Goal: Information Seeking & Learning: Learn about a topic

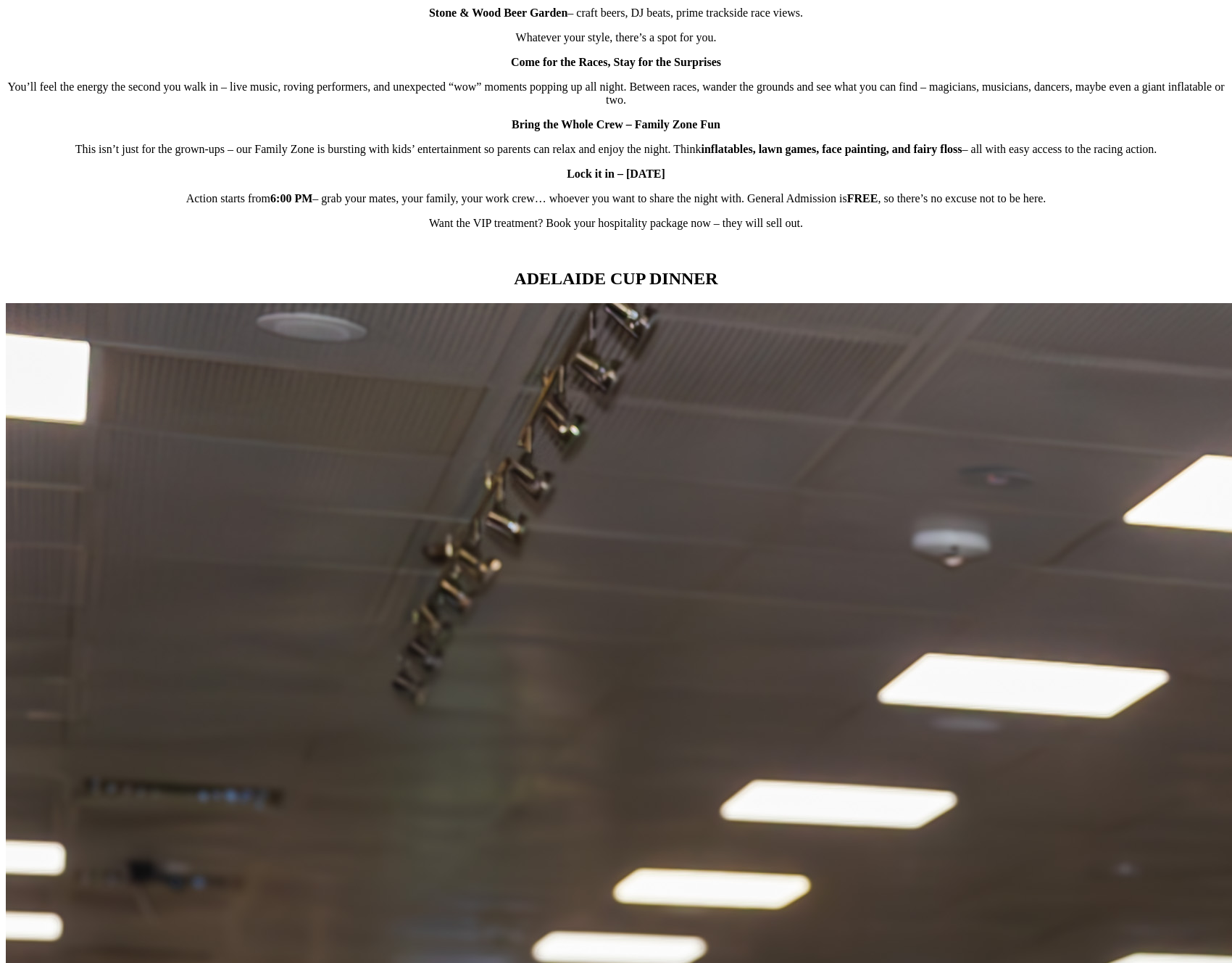
scroll to position [1161, 0]
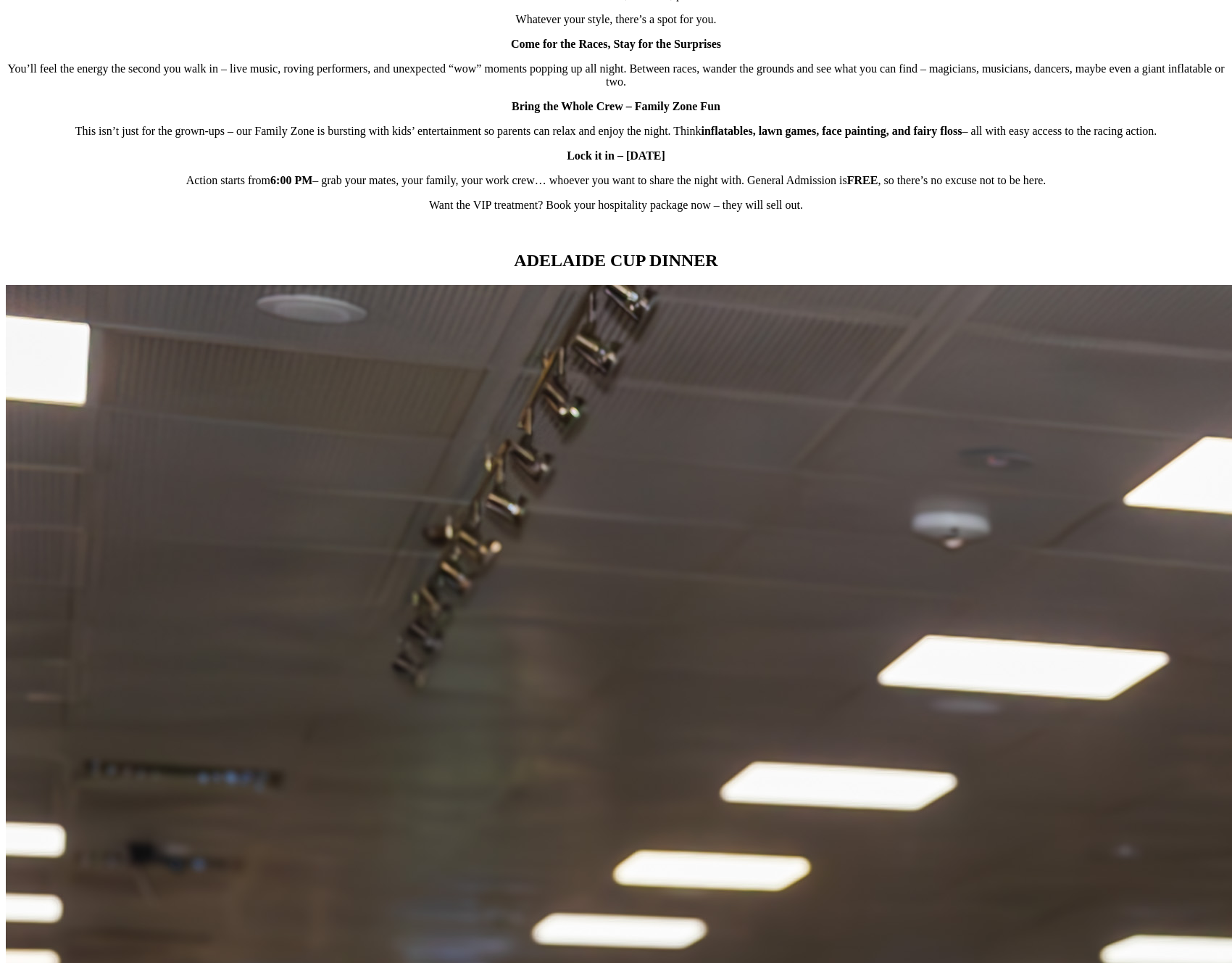
scroll to position [1188, 0]
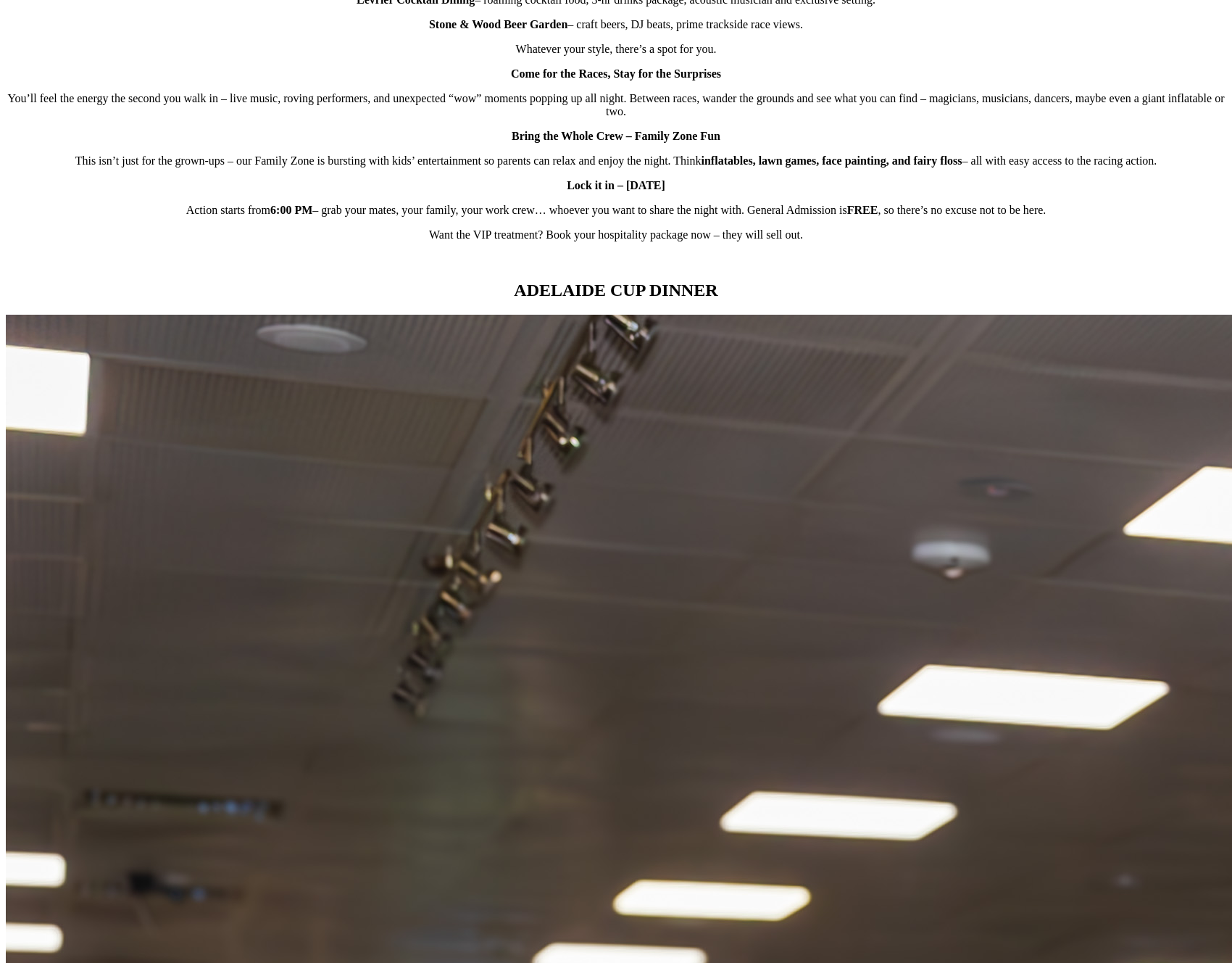
scroll to position [1223, 0]
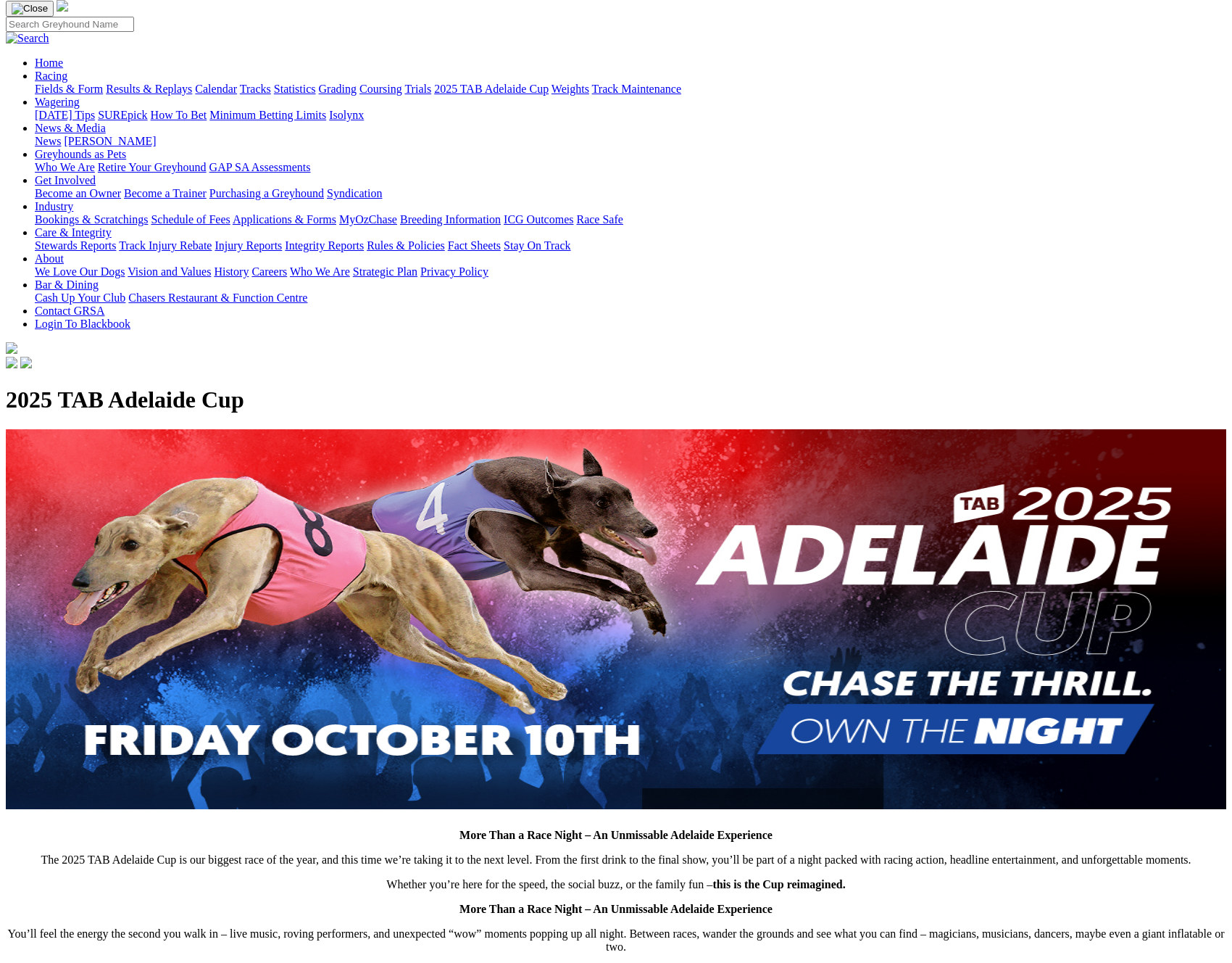
scroll to position [0, 0]
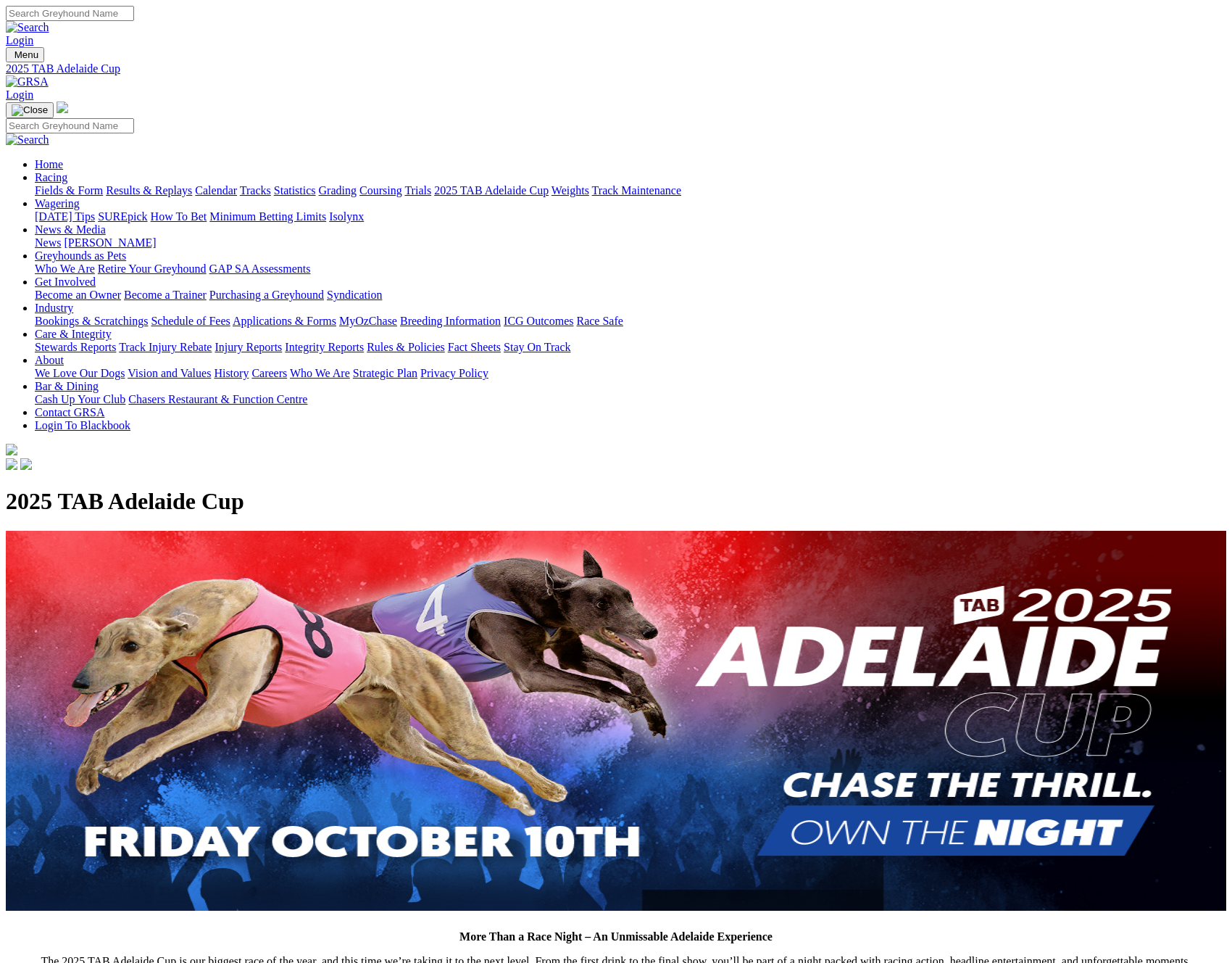
click at [549, 184] on link "2025 TAB Adelaide Cup" at bounding box center [491, 190] width 115 height 12
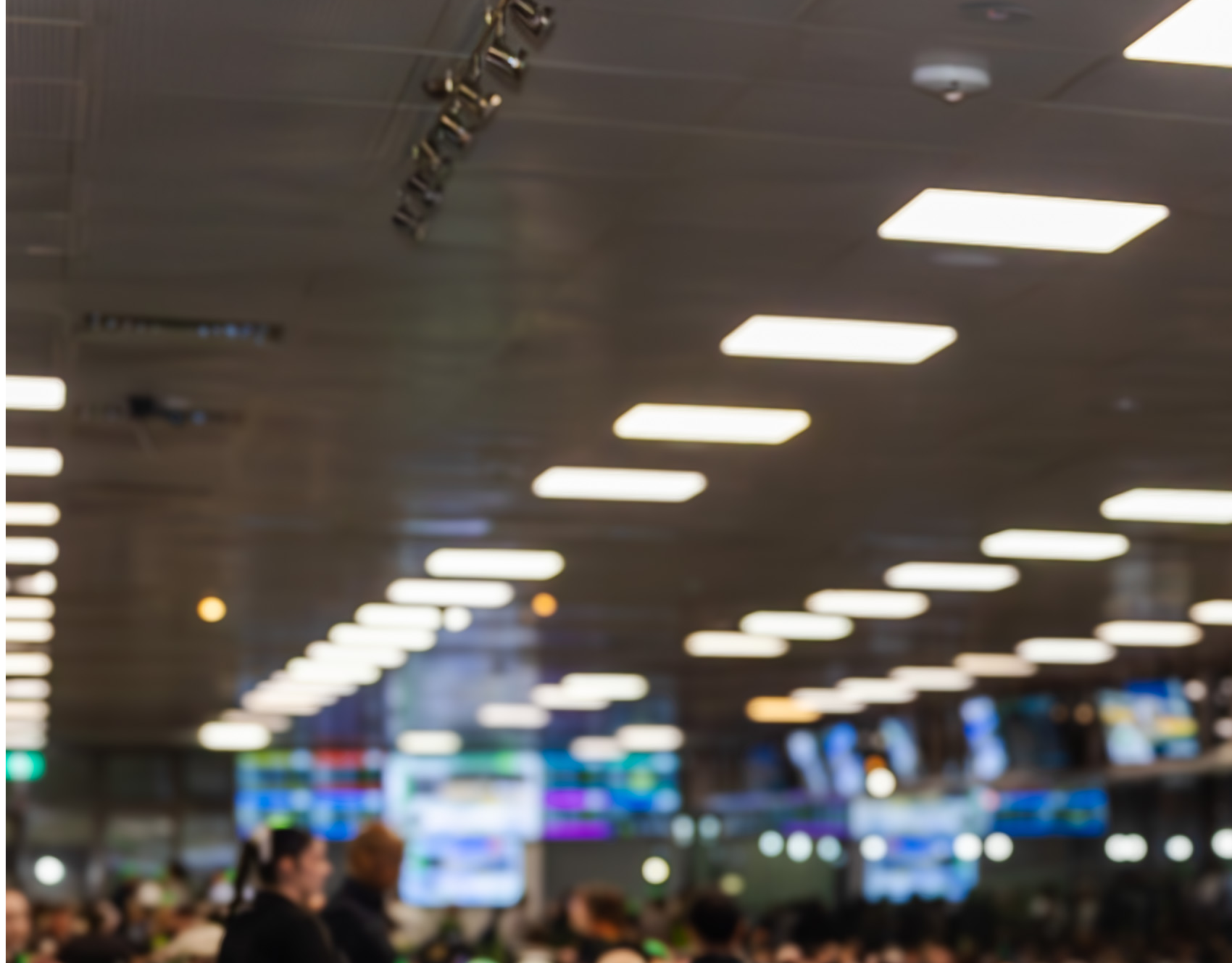
scroll to position [1620, 0]
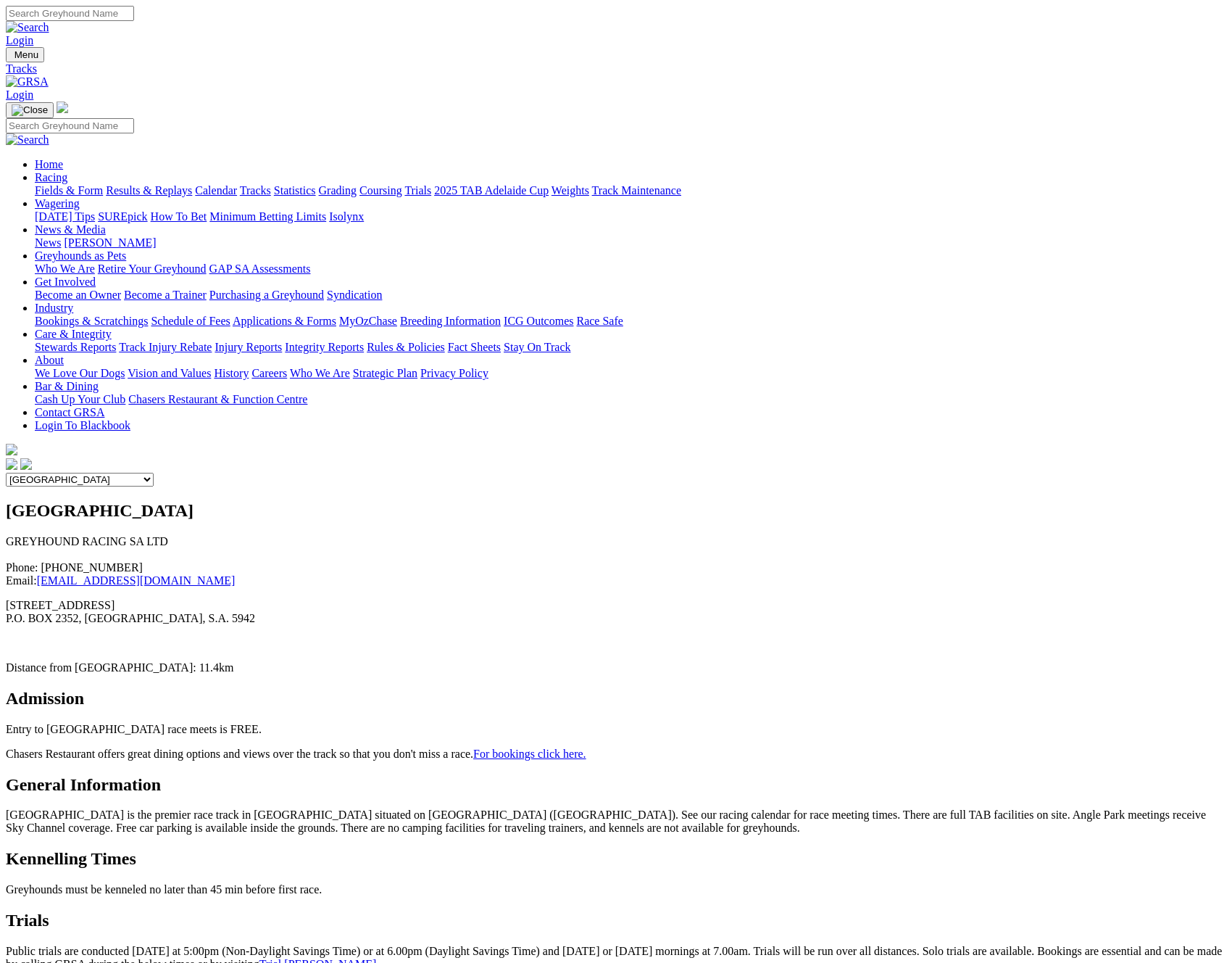
click at [237, 184] on link "Calendar" at bounding box center [216, 190] width 42 height 12
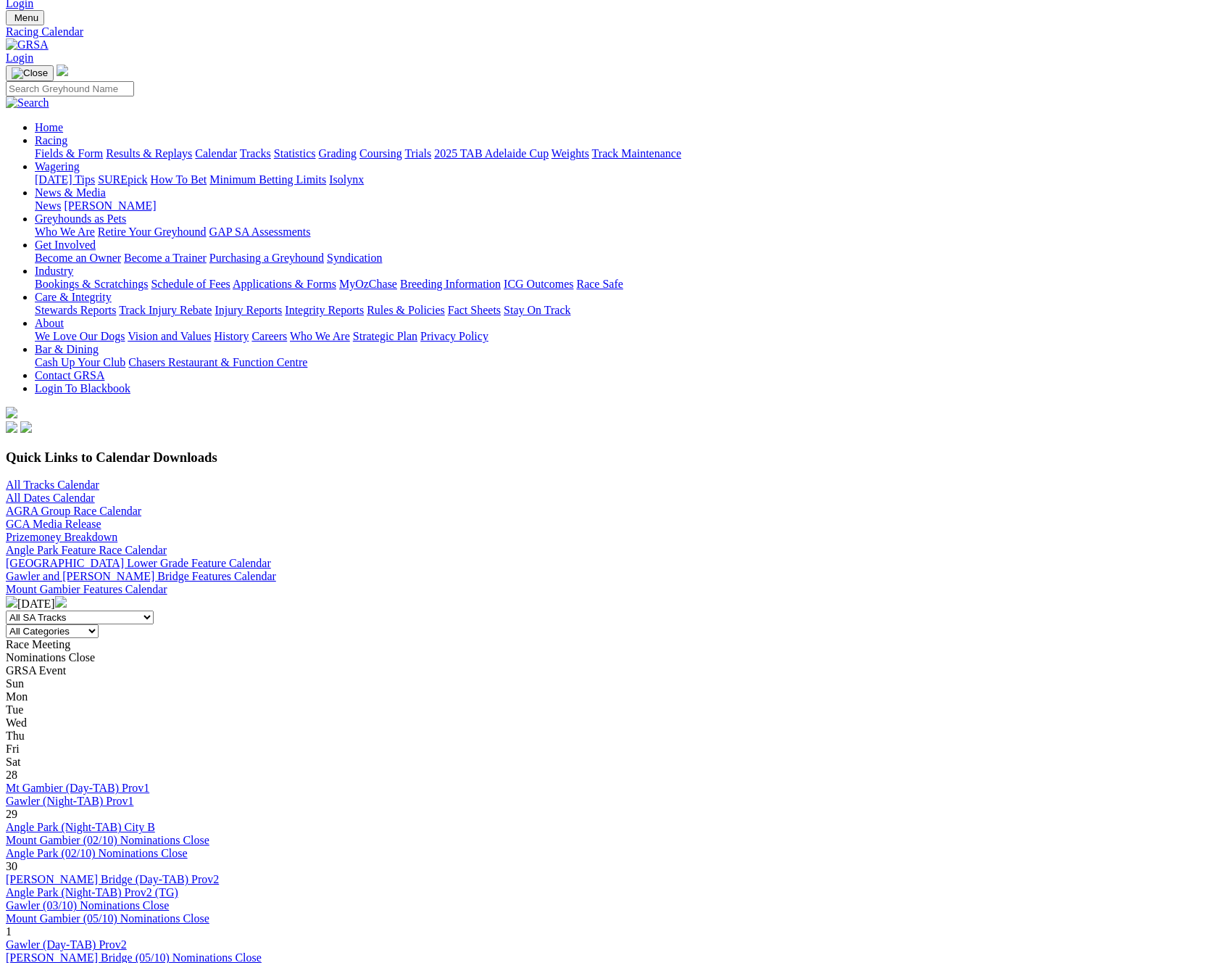
scroll to position [51, 0]
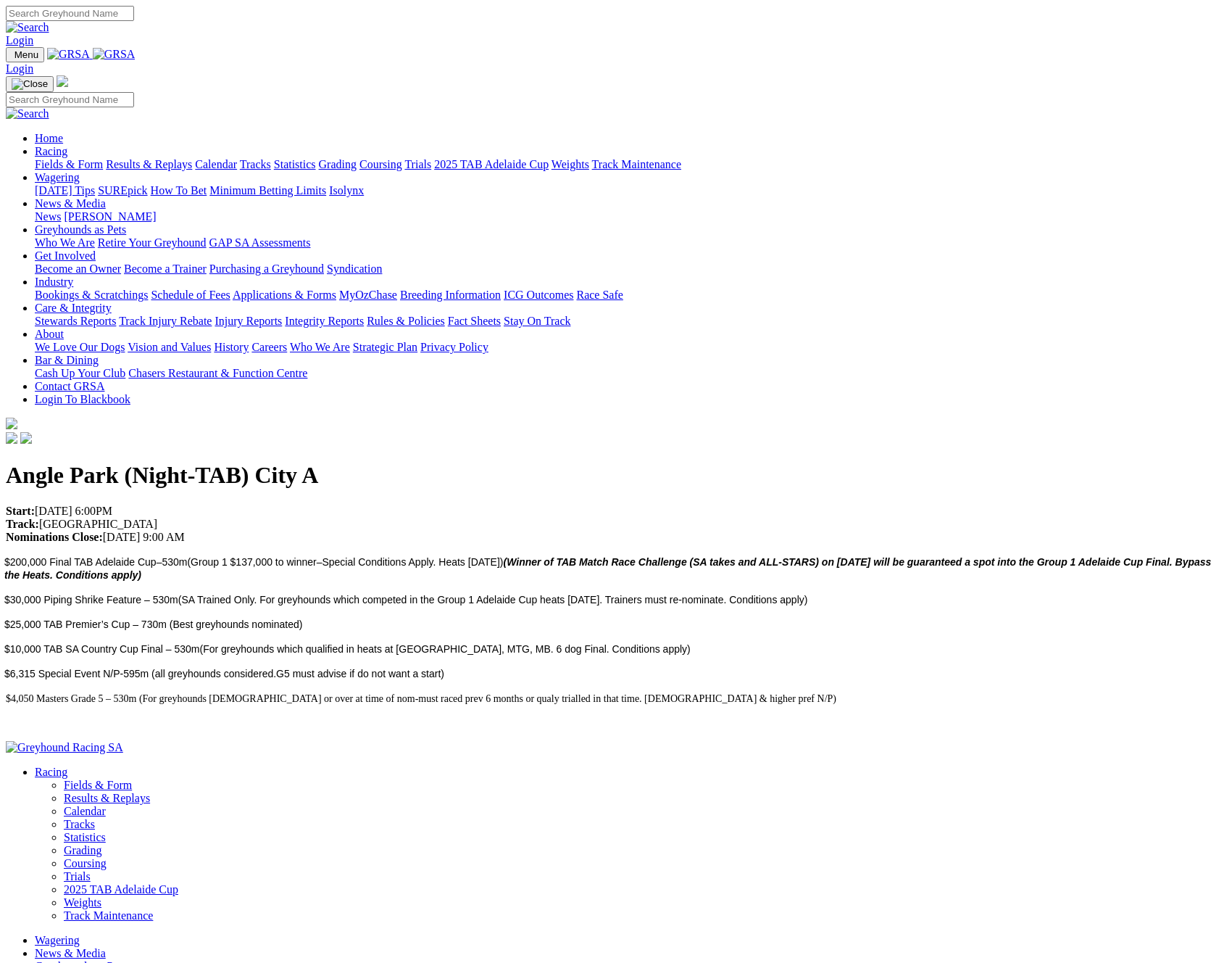
click at [68, 145] on link "Racing" at bounding box center [51, 151] width 33 height 12
click at [237, 158] on link "Calendar" at bounding box center [216, 164] width 42 height 12
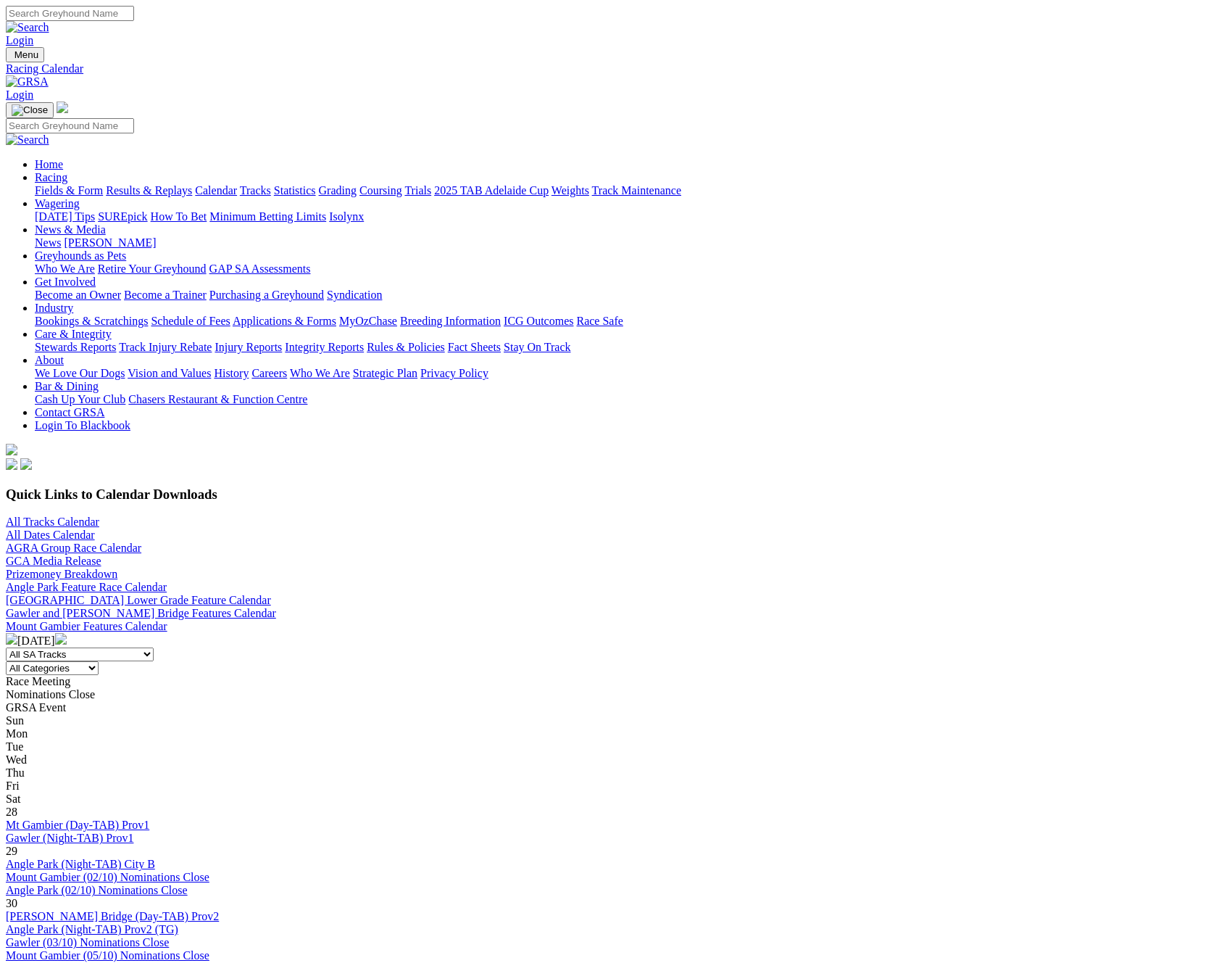
click at [103, 184] on link "Fields & Form" at bounding box center [68, 190] width 68 height 12
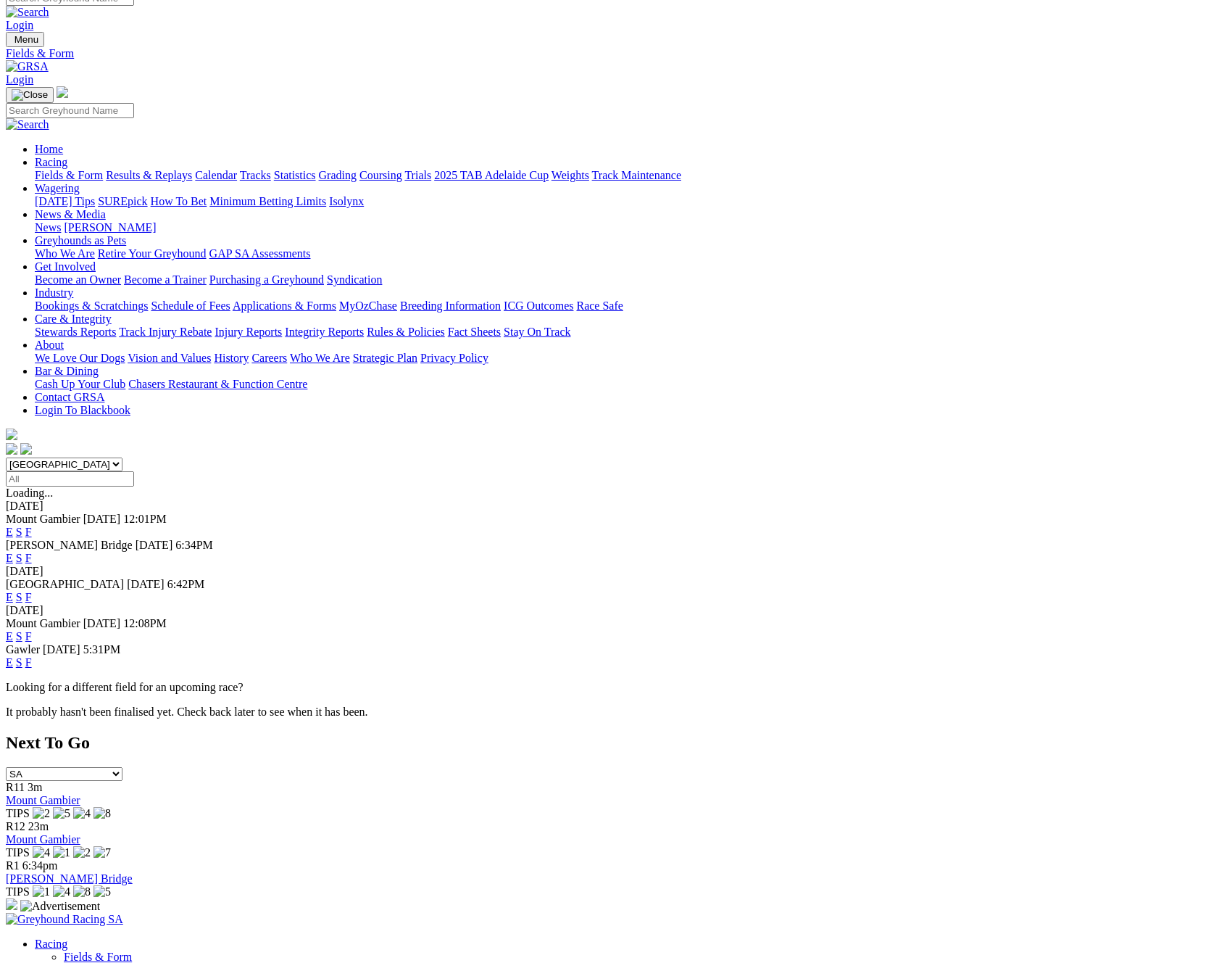
scroll to position [11, 0]
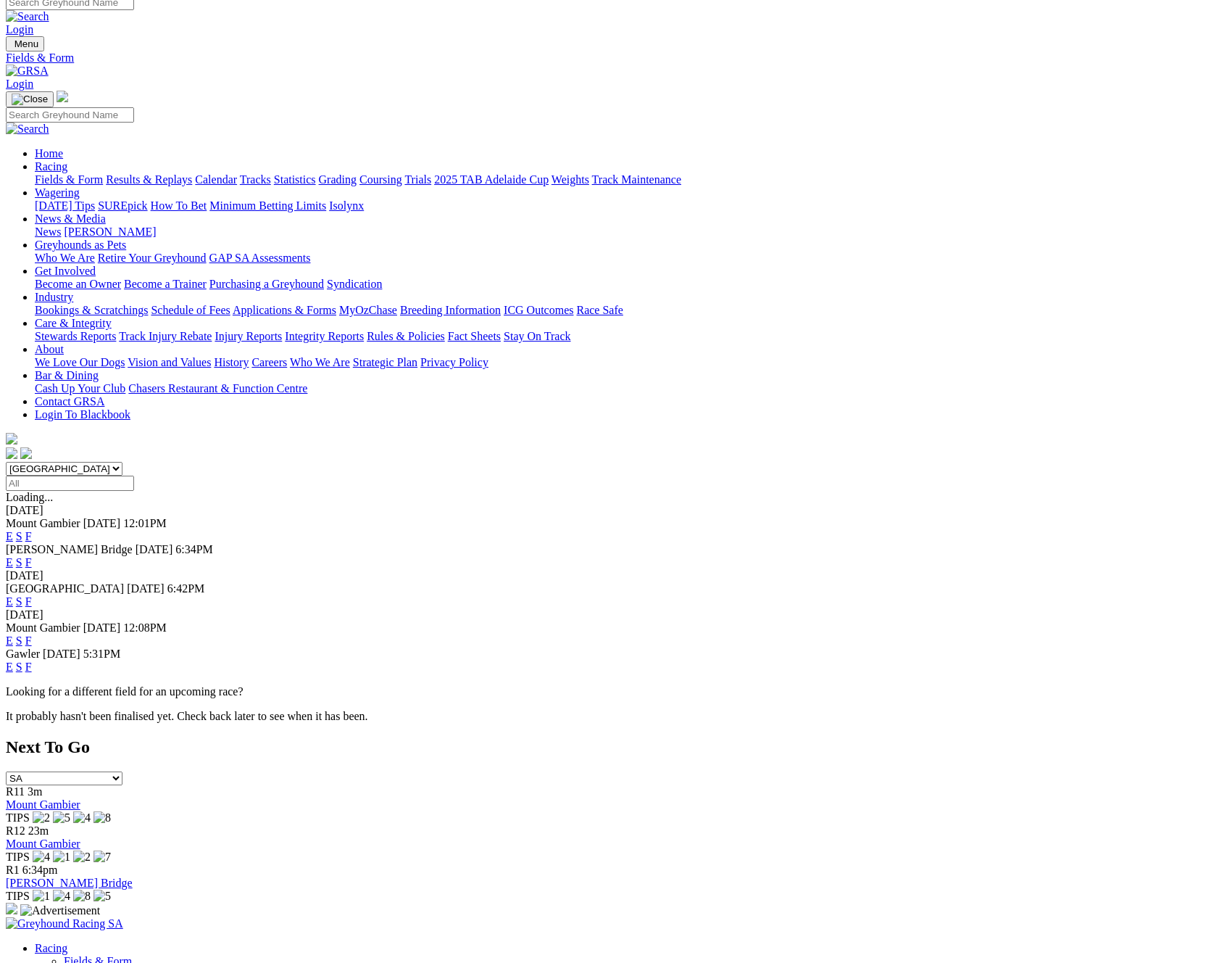
click at [13, 595] on link "E" at bounding box center [9, 601] width 7 height 12
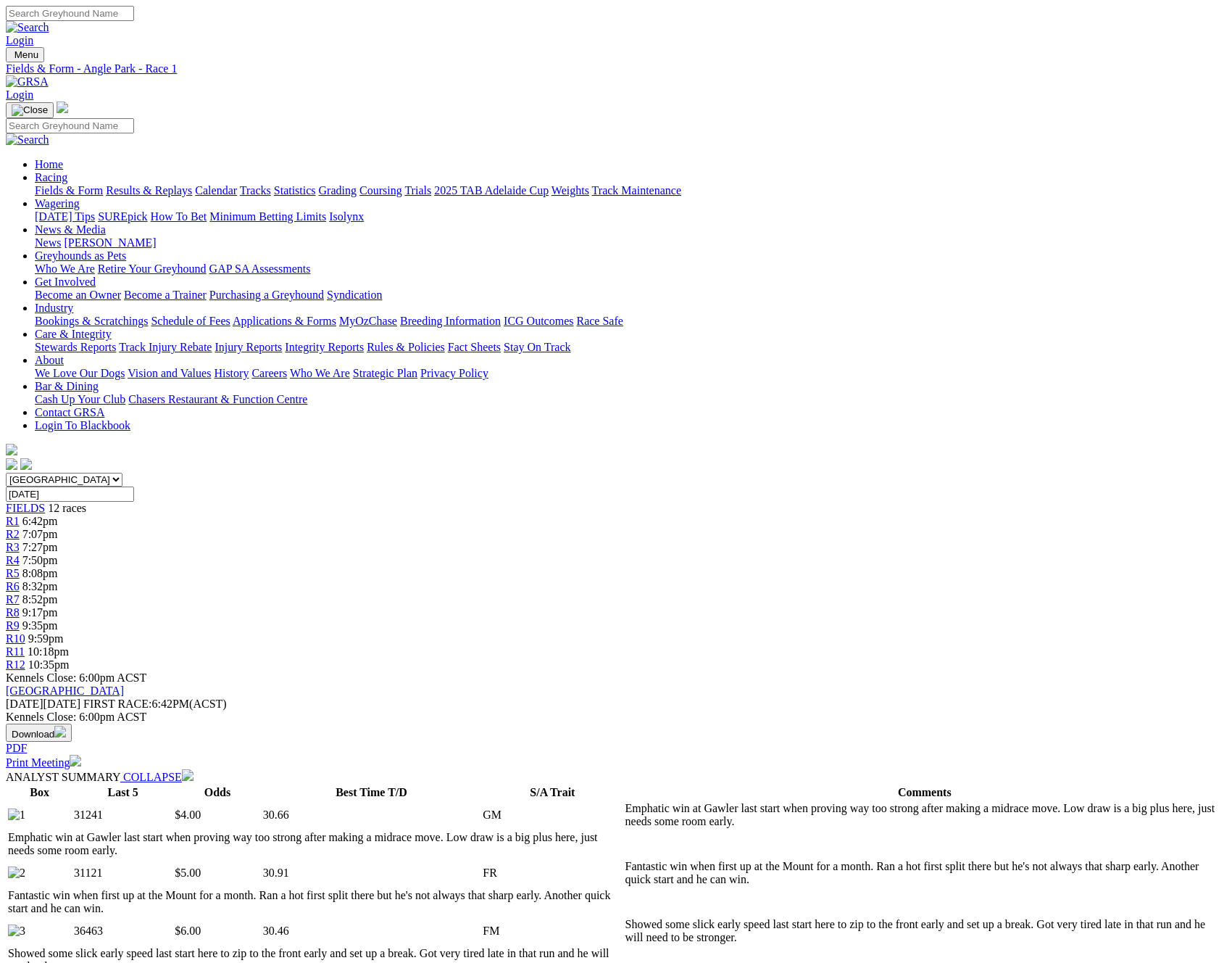
scroll to position [1, 0]
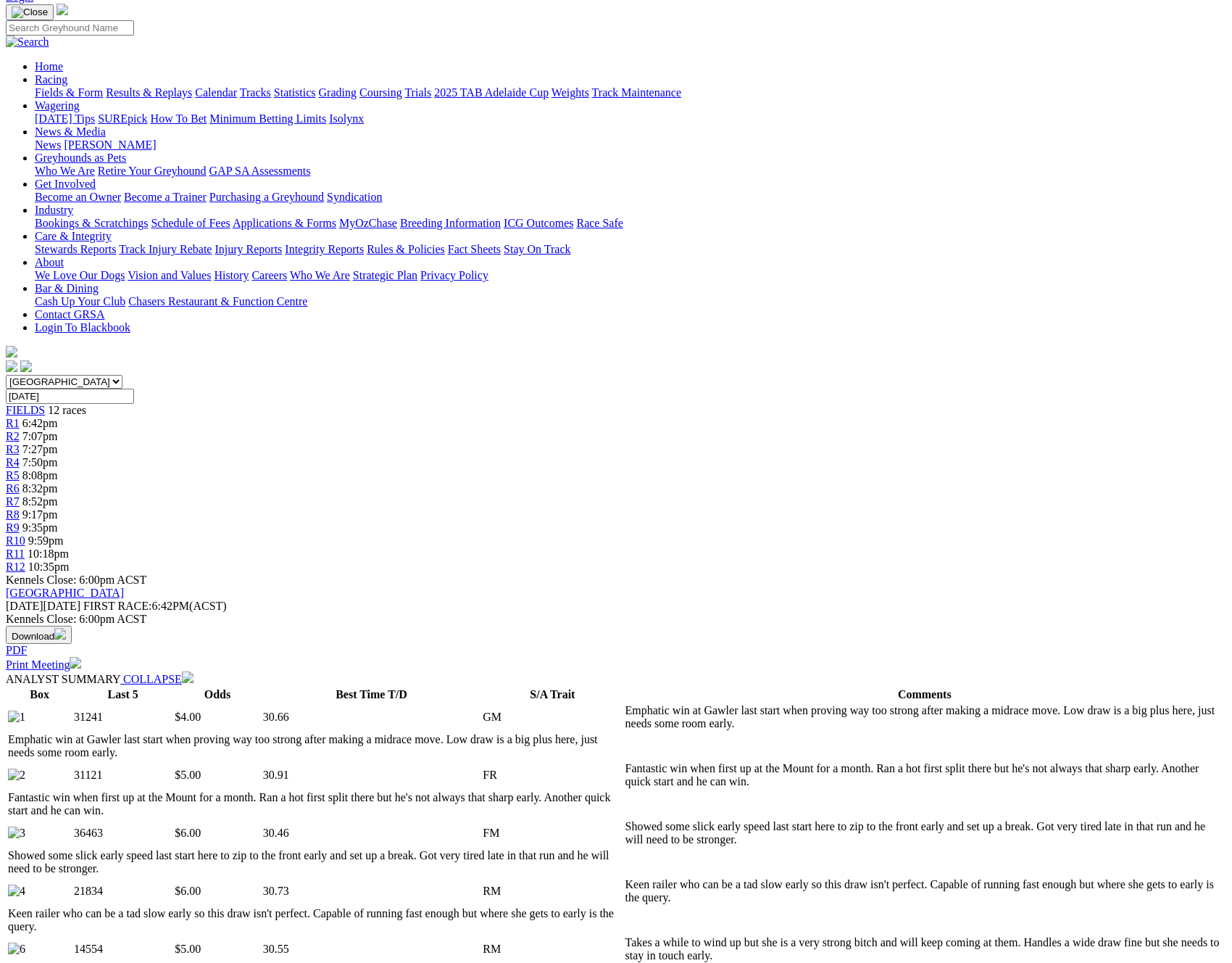
scroll to position [120, 0]
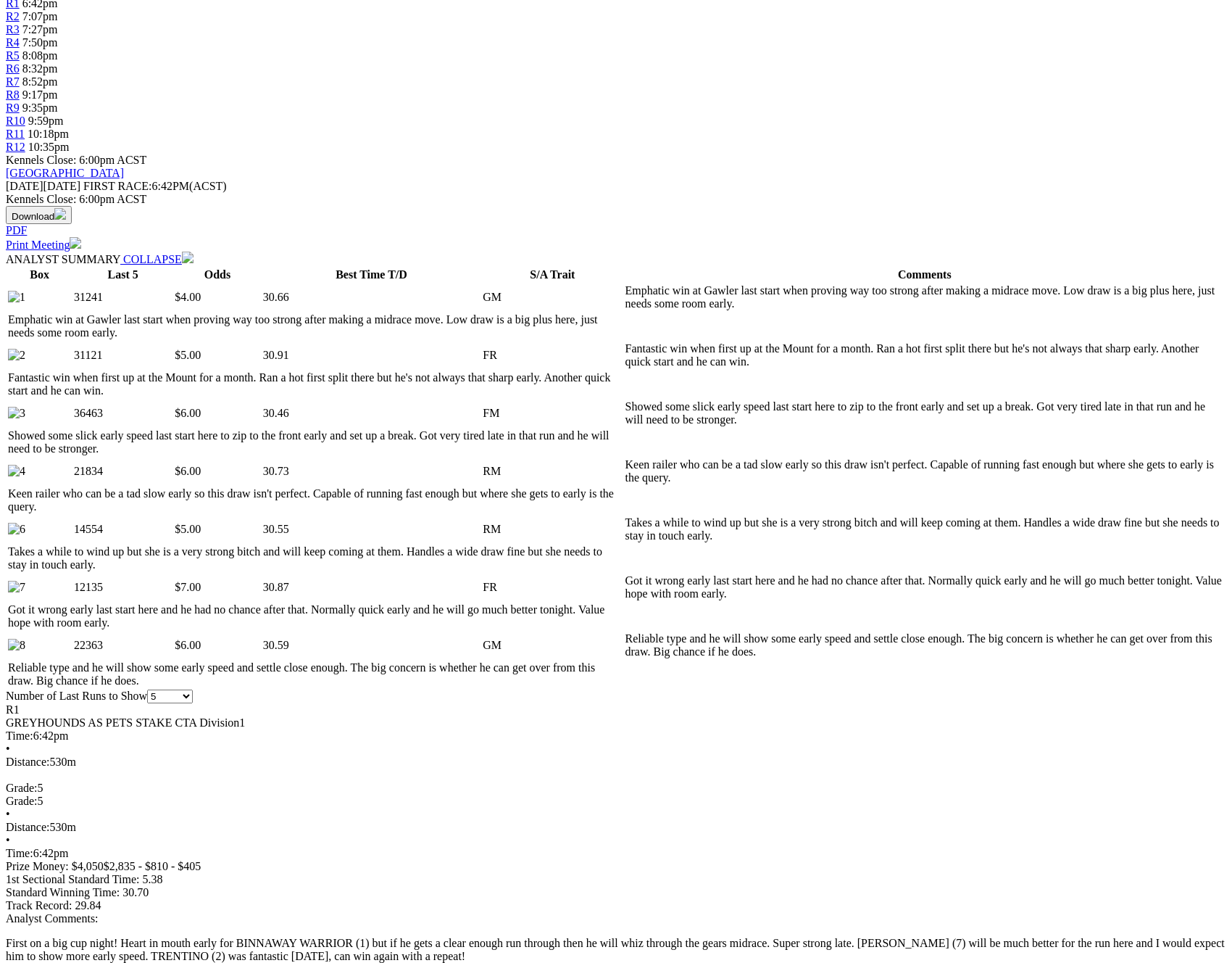
scroll to position [0, 0]
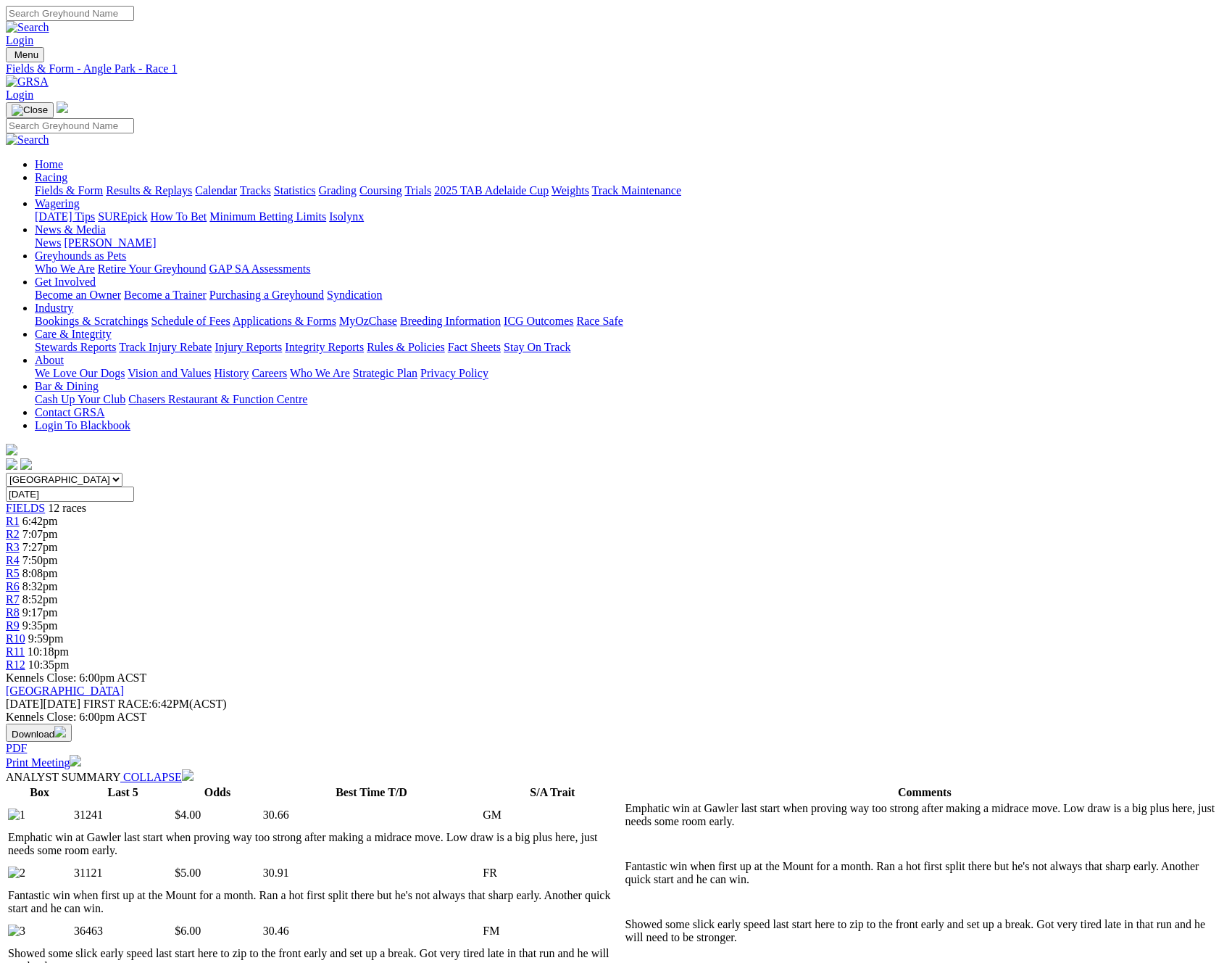
click at [271, 184] on link "Tracks" at bounding box center [255, 190] width 31 height 12
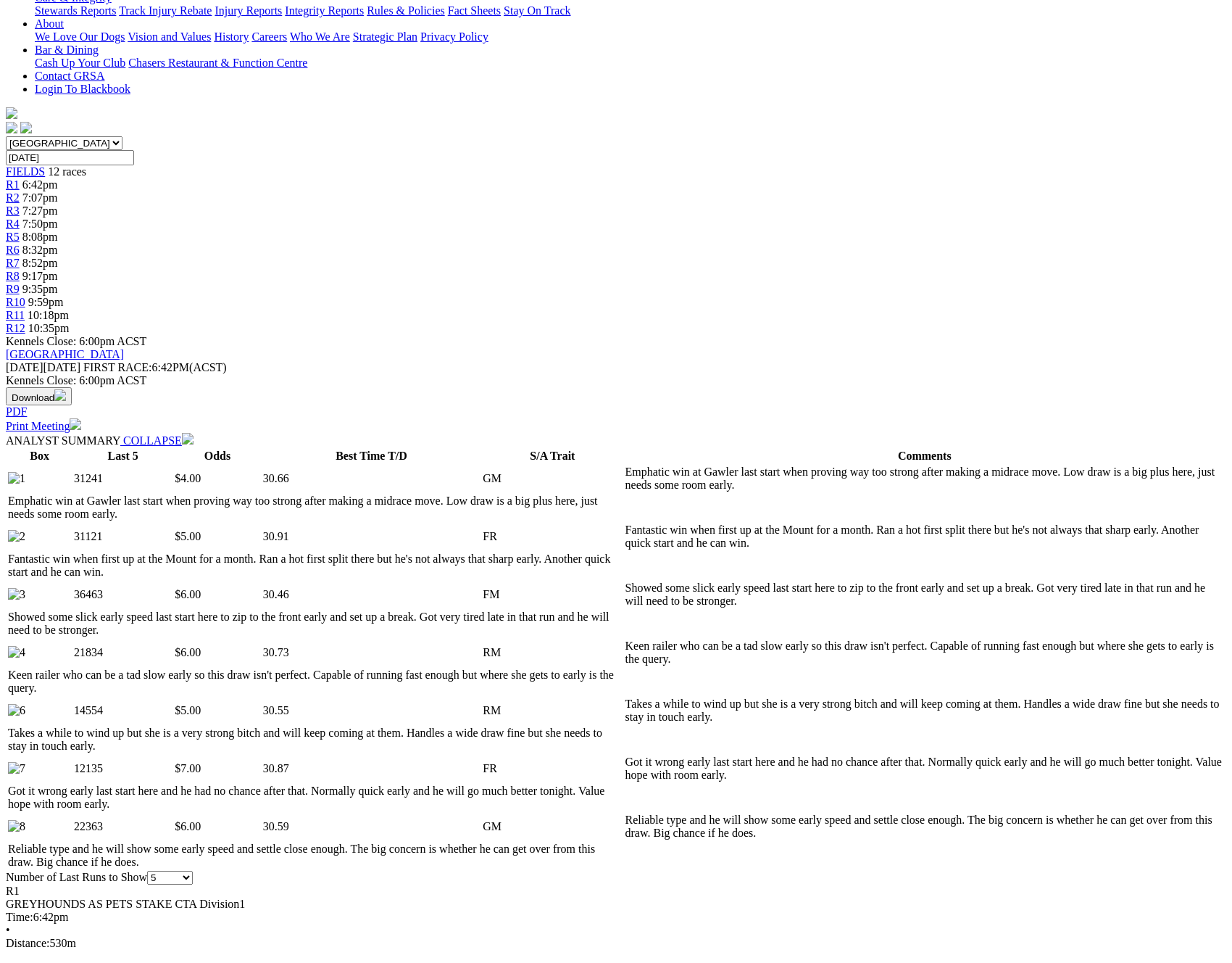
scroll to position [337, 0]
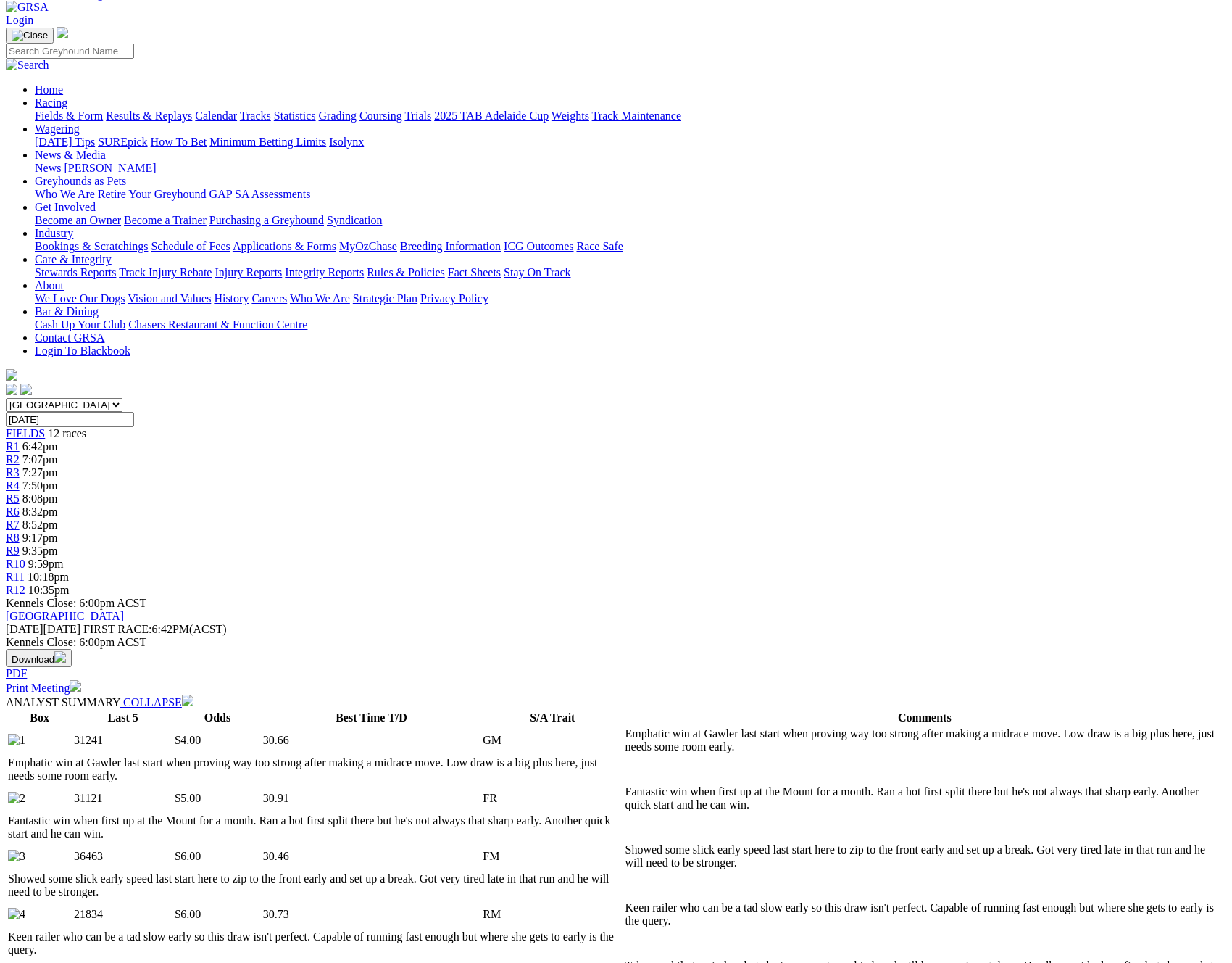
scroll to position [72, 0]
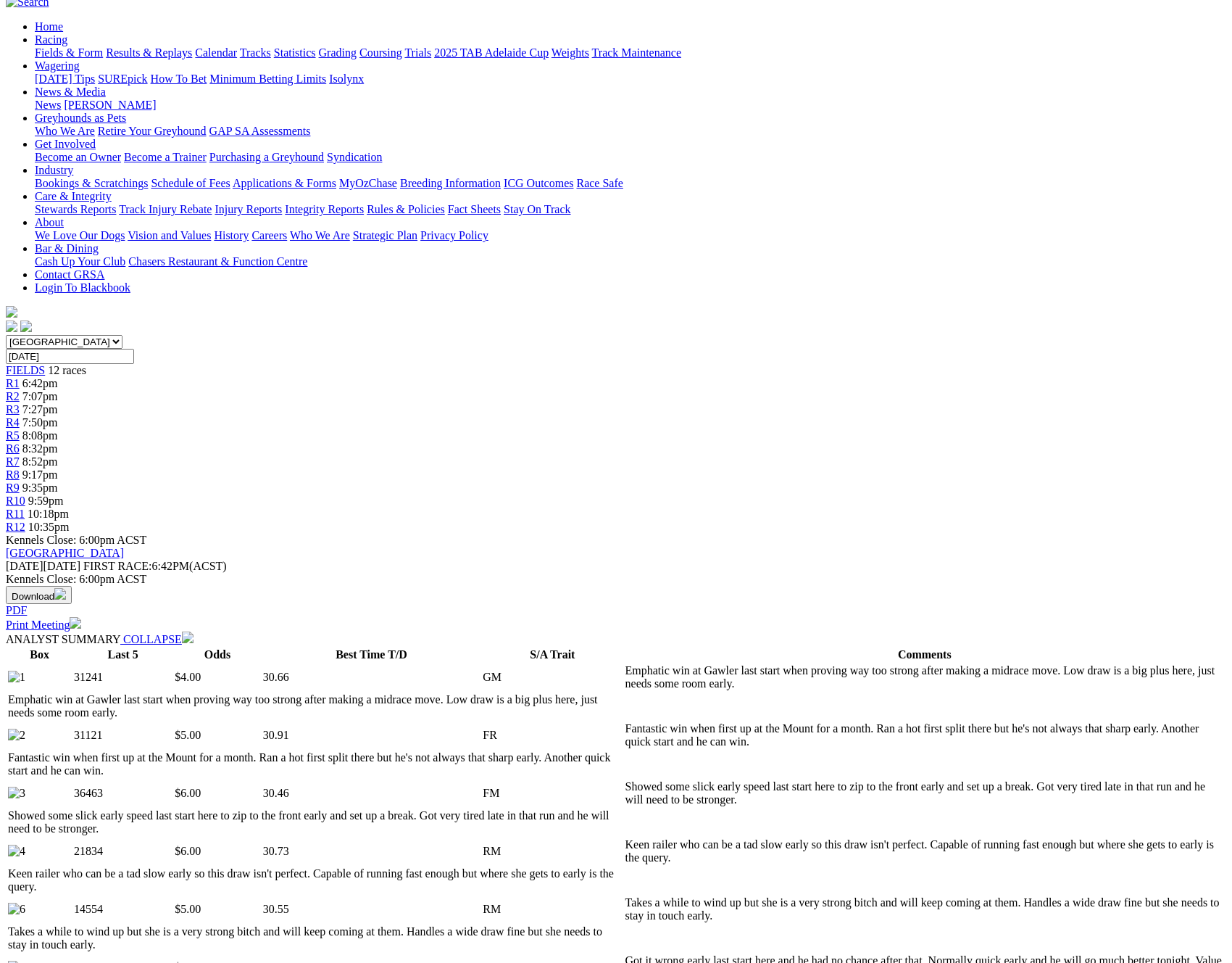
scroll to position [139, 0]
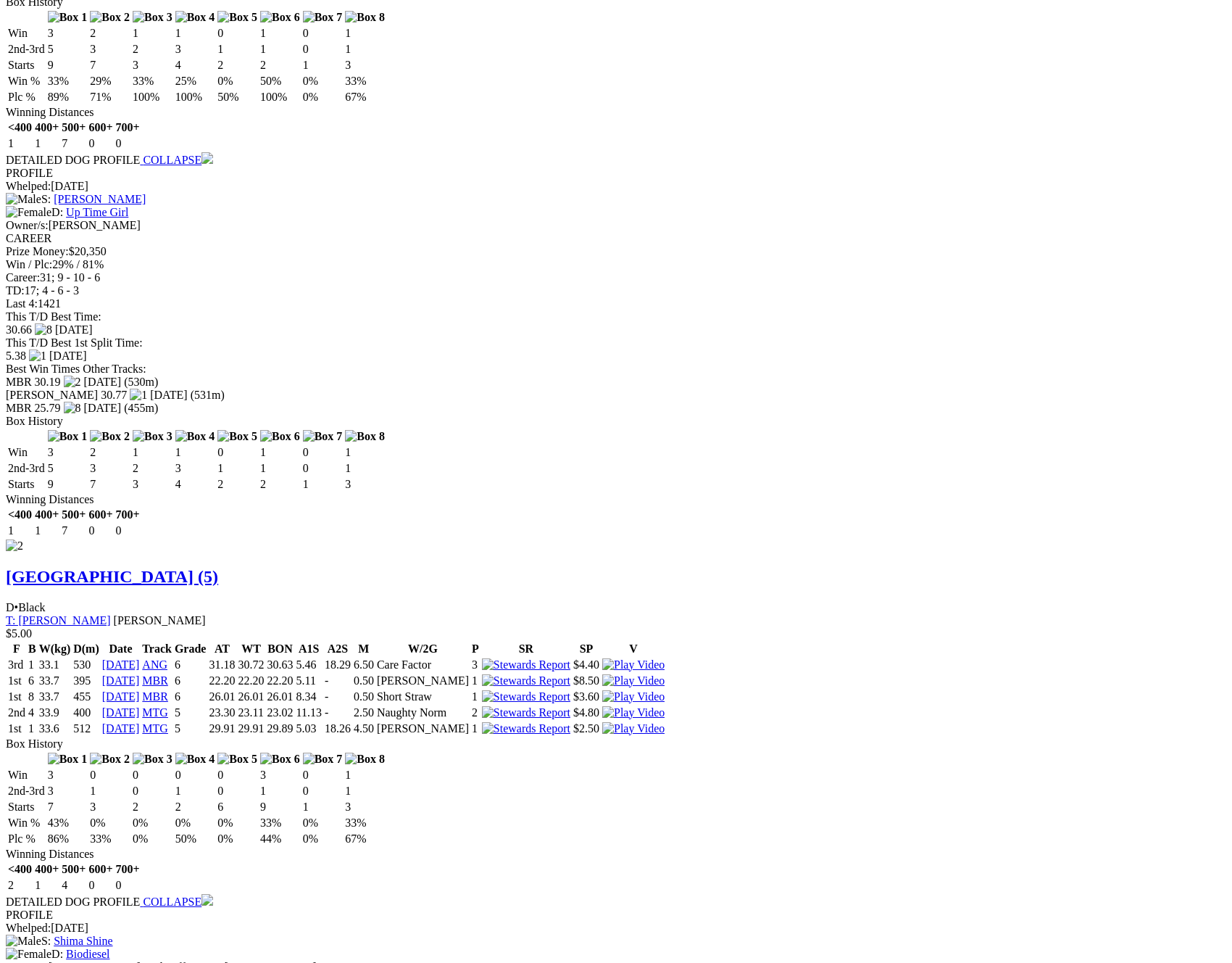
scroll to position [1820, 0]
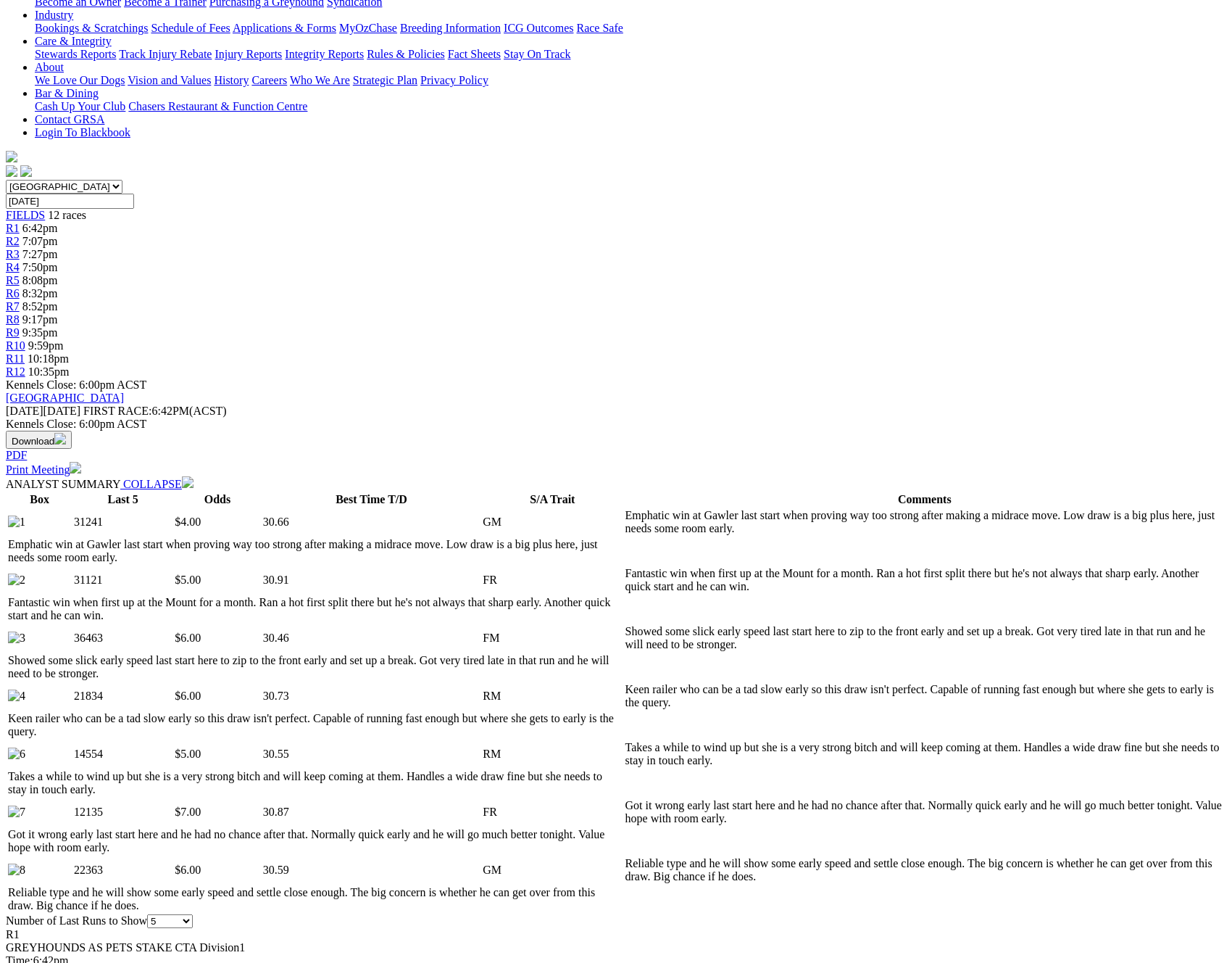
scroll to position [292, 0]
select select "all"
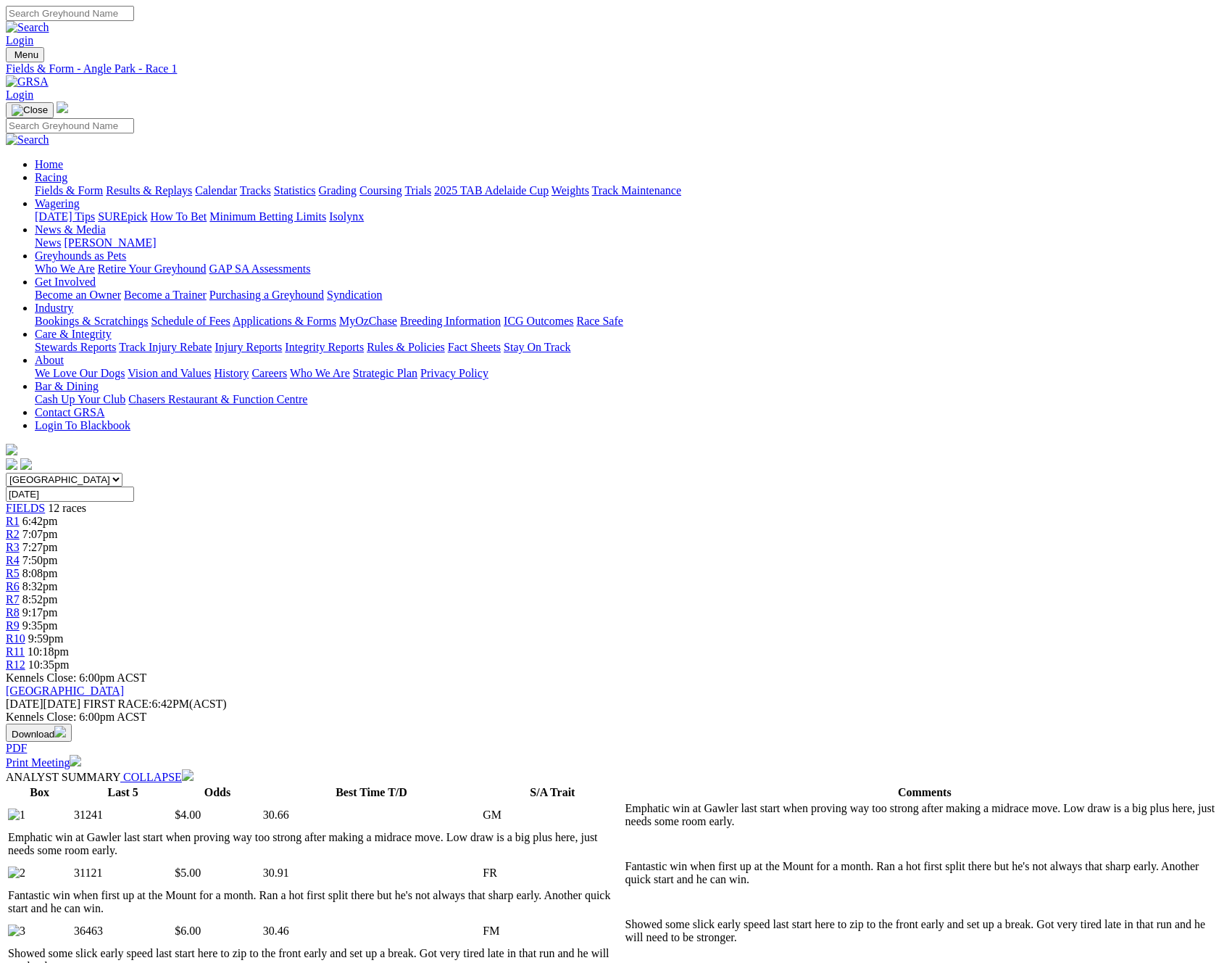
click at [82, 757] on link "Print Meeting" at bounding box center [43, 763] width 75 height 12
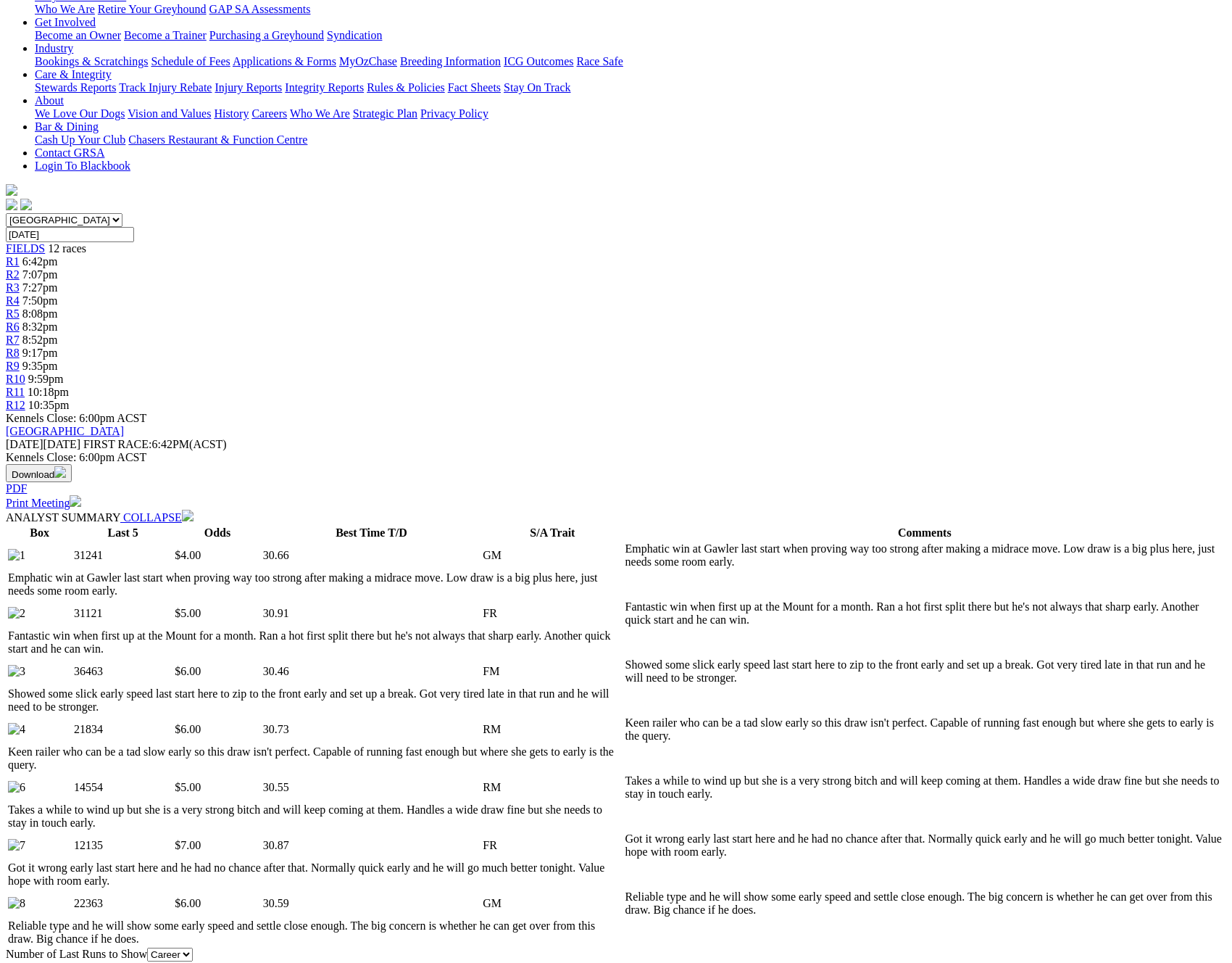
scroll to position [268, 0]
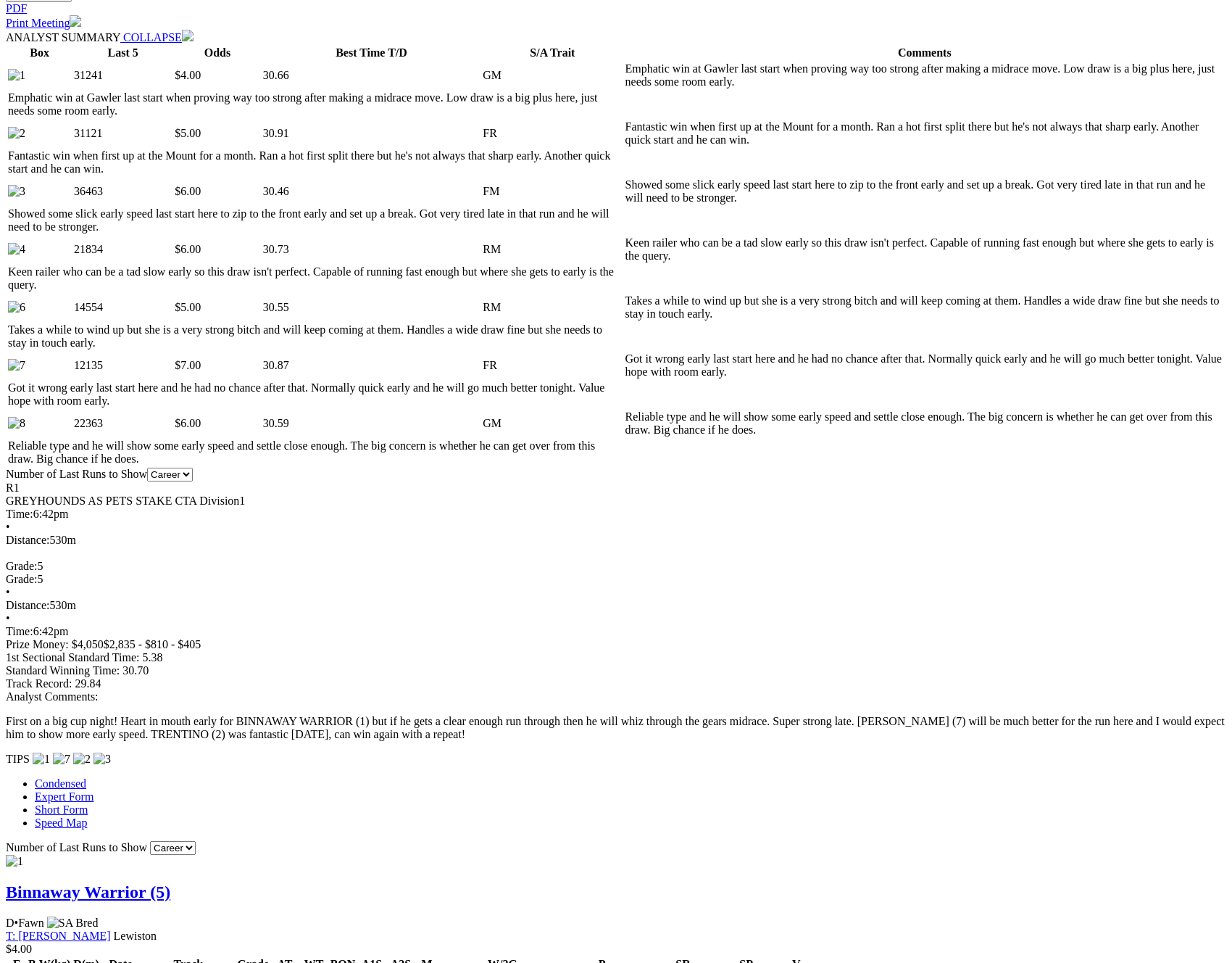
scroll to position [731, 0]
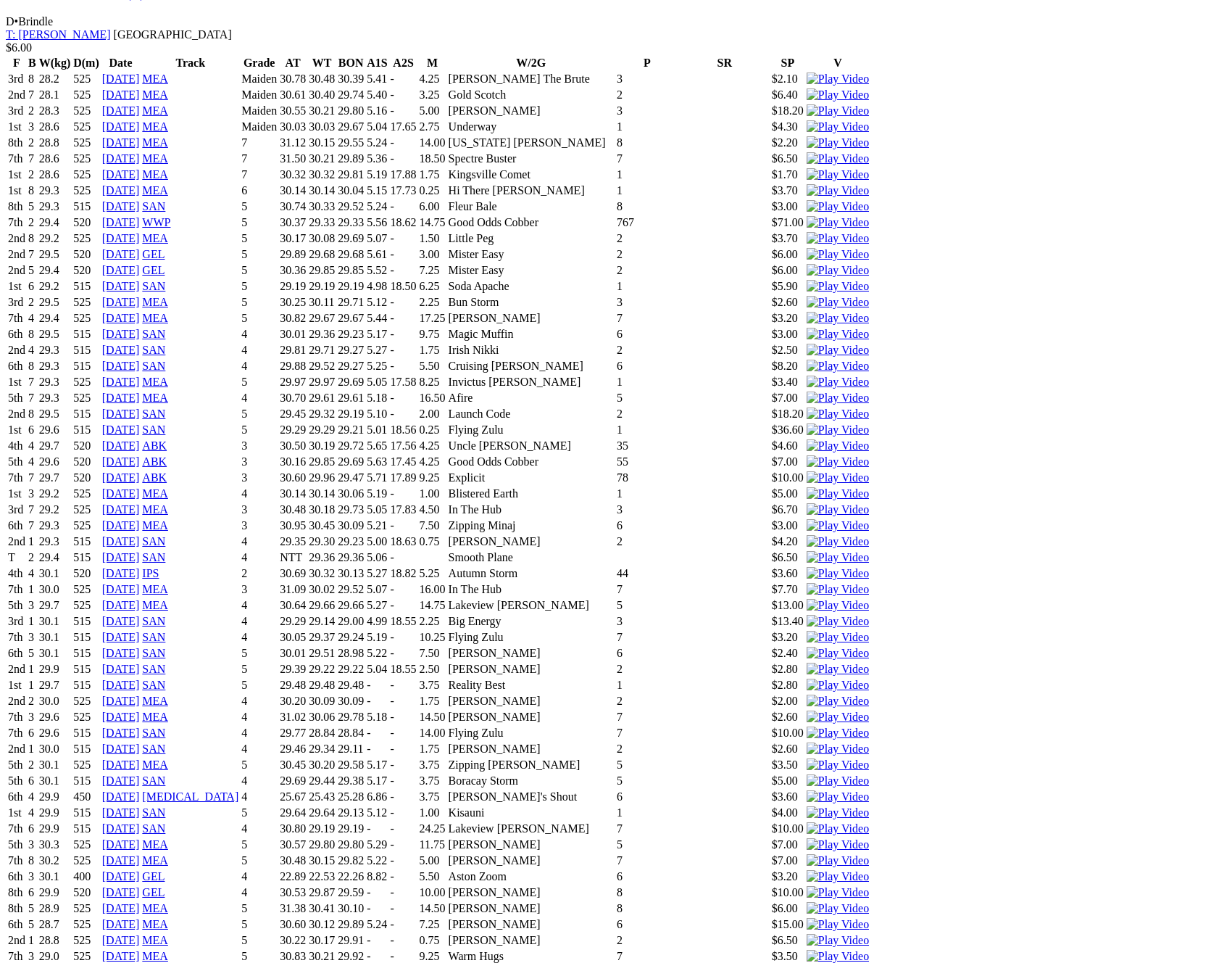
scroll to position [3979, 0]
